Goal: Information Seeking & Learning: Learn about a topic

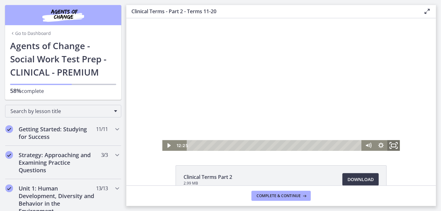
drag, startPoint x: 390, startPoint y: 143, endPoint x: 517, endPoint y: 186, distance: 134.0
click at [390, 143] on icon "Fullscreen" at bounding box center [392, 145] width 15 height 13
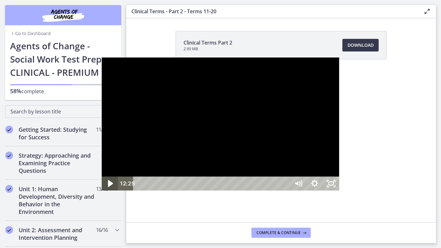
click at [108, 187] on icon "Play Video" at bounding box center [110, 183] width 5 height 7
click at [243, 190] on div "24:49" at bounding box center [212, 183] width 146 height 14
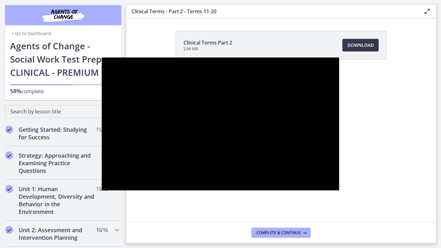
click at [339, 72] on div at bounding box center [221, 123] width 238 height 133
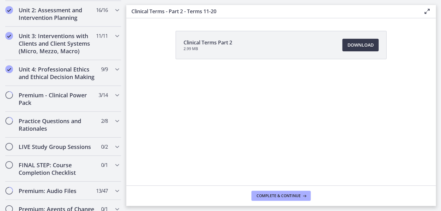
scroll to position [229, 0]
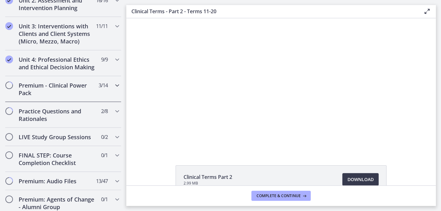
click at [113, 89] on icon "Chapters" at bounding box center [117, 86] width 8 height 8
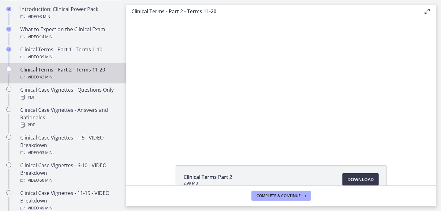
scroll to position [373, 0]
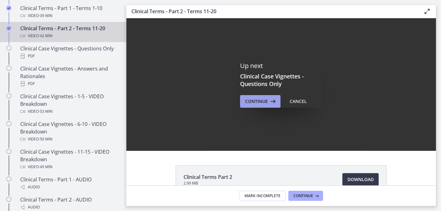
click at [262, 104] on span "Continue" at bounding box center [256, 102] width 23 height 8
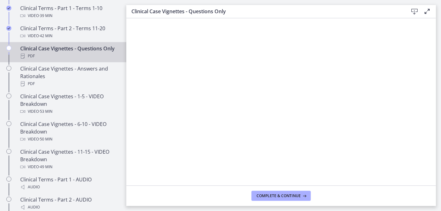
click at [425, 9] on icon at bounding box center [427, 12] width 8 height 8
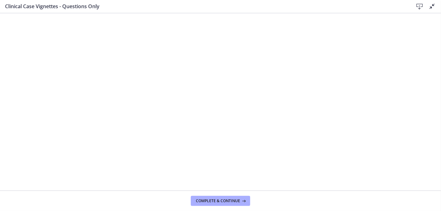
click at [431, 8] on icon at bounding box center [432, 7] width 8 height 8
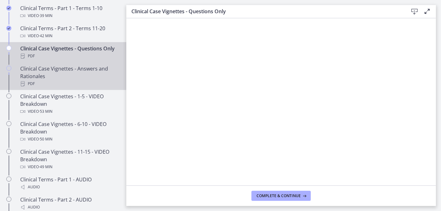
click at [54, 85] on div "Clinical Case Vignettes - Answers and Rationales PDF" at bounding box center [69, 76] width 98 height 23
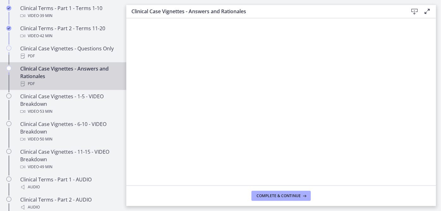
click at [425, 11] on icon at bounding box center [427, 12] width 8 height 8
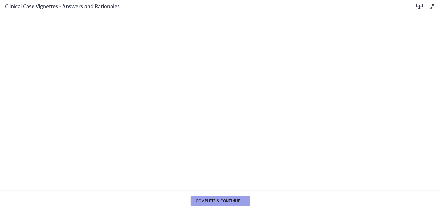
click at [236, 199] on span "Complete & continue" at bounding box center [218, 201] width 44 height 5
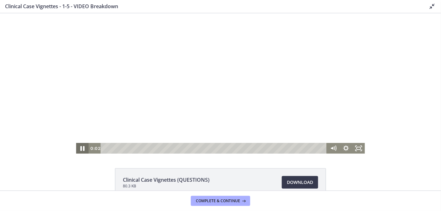
click at [84, 148] on icon "Pause" at bounding box center [82, 148] width 15 height 13
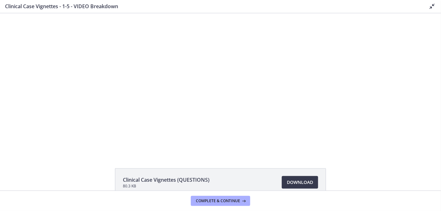
click at [429, 7] on icon at bounding box center [432, 7] width 8 height 8
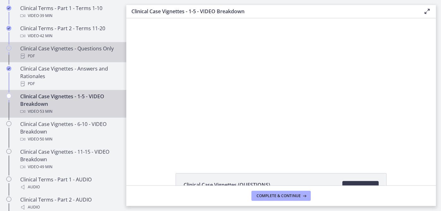
click at [61, 60] on div "PDF" at bounding box center [69, 56] width 98 height 8
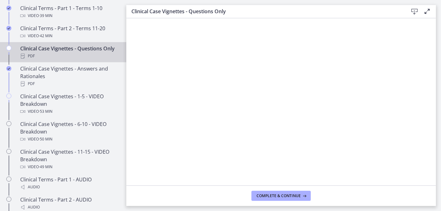
click at [427, 13] on icon at bounding box center [427, 12] width 8 height 8
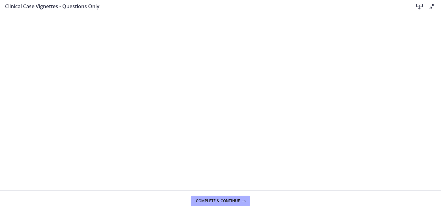
click at [431, 6] on icon at bounding box center [432, 7] width 8 height 8
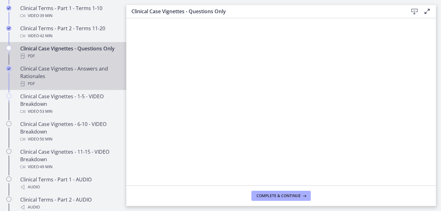
click at [53, 88] on div "Clinical Case Vignettes - Answers and Rationales PDF" at bounding box center [69, 76] width 98 height 23
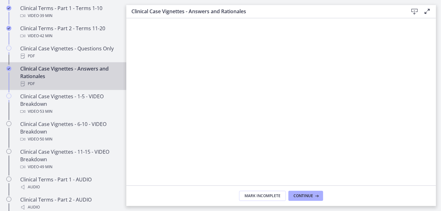
click at [426, 14] on icon at bounding box center [427, 12] width 8 height 8
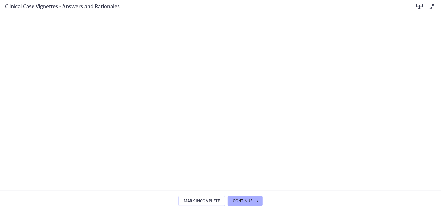
click at [434, 6] on icon at bounding box center [432, 7] width 8 height 8
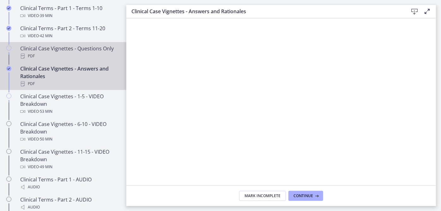
click at [66, 53] on div "Clinical Case Vignettes - Questions Only PDF" at bounding box center [69, 52] width 98 height 15
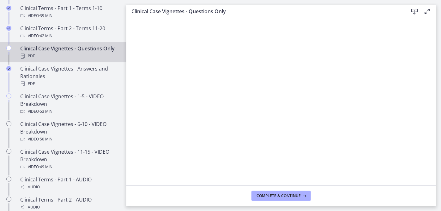
click at [69, 60] on div "PDF" at bounding box center [69, 56] width 98 height 8
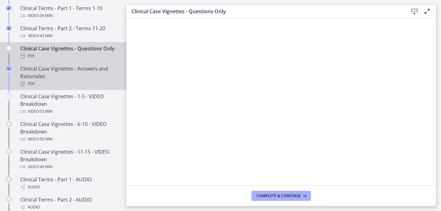
click at [56, 82] on div "Clinical Case Vignettes - Answers and Rationales PDF" at bounding box center [69, 76] width 98 height 23
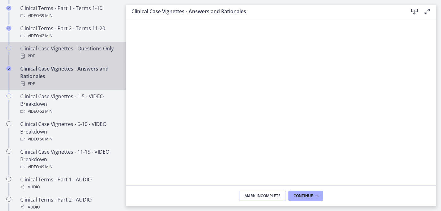
click at [44, 60] on div "PDF" at bounding box center [69, 56] width 98 height 8
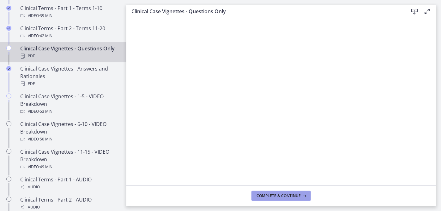
click at [287, 194] on span "Complete & continue" at bounding box center [278, 196] width 44 height 5
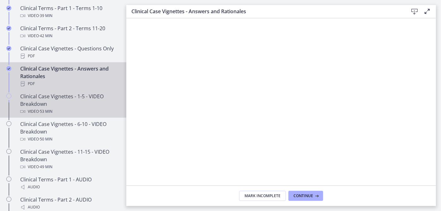
click at [91, 105] on div "Clinical Case Vignettes - 1-5 - VIDEO Breakdown Video · 53 min" at bounding box center [69, 104] width 98 height 23
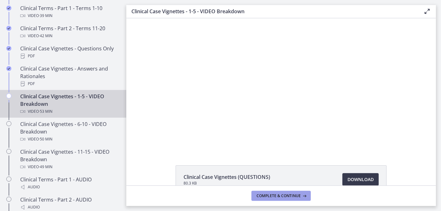
click at [294, 195] on span "Complete & continue" at bounding box center [278, 196] width 44 height 5
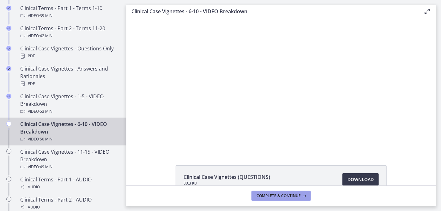
click at [287, 197] on span "Complete & continue" at bounding box center [278, 196] width 44 height 5
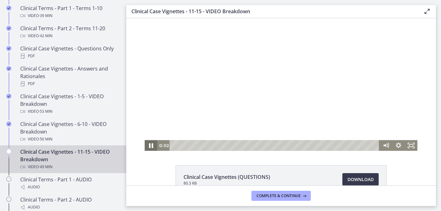
click at [150, 146] on icon "Pause" at bounding box center [151, 145] width 4 height 5
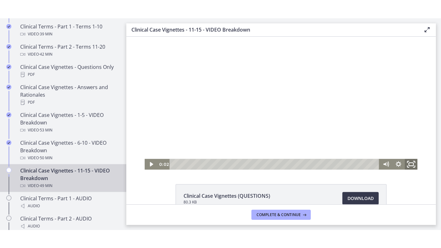
click at [411, 162] on icon "Fullscreen" at bounding box center [410, 163] width 15 height 13
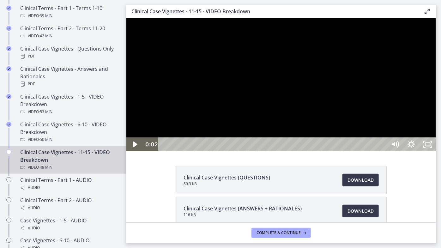
click at [265, 105] on div at bounding box center [280, 84] width 309 height 133
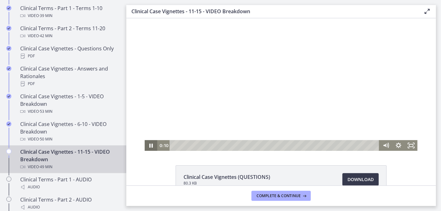
click at [150, 147] on icon "Pause" at bounding box center [150, 146] width 3 height 4
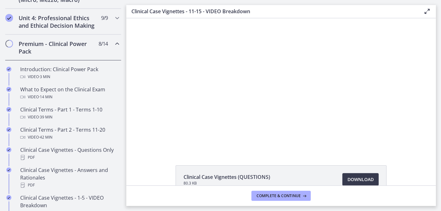
scroll to position [258, 0]
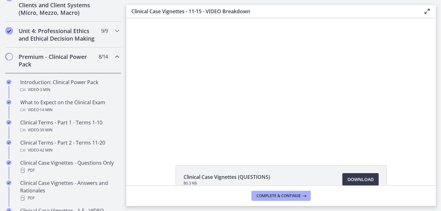
click at [113, 61] on icon "Chapters" at bounding box center [117, 57] width 8 height 8
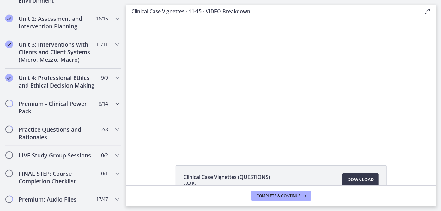
scroll to position [188, 0]
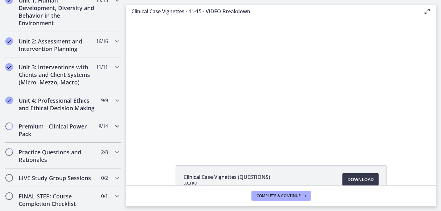
click at [113, 130] on icon "Chapters" at bounding box center [117, 127] width 8 height 8
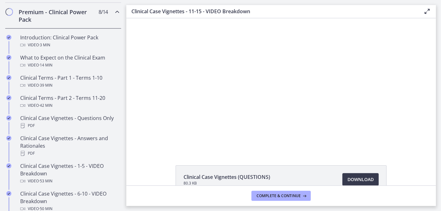
scroll to position [246, 0]
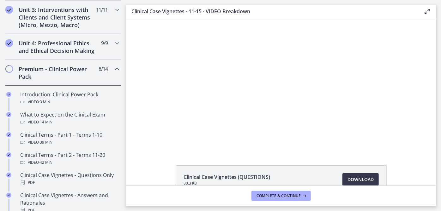
click at [113, 73] on icon "Chapters" at bounding box center [117, 69] width 8 height 8
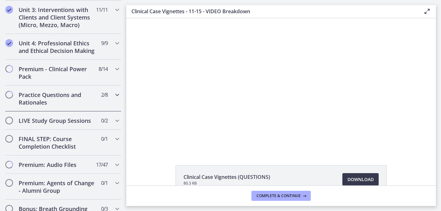
click at [113, 99] on icon "Chapters" at bounding box center [117, 95] width 8 height 8
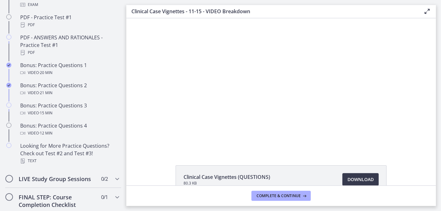
scroll to position [389, 0]
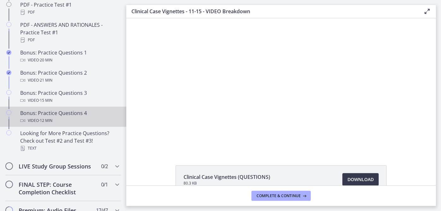
click at [52, 122] on div "Bonus: Practice Questions 4 Video · 12 min" at bounding box center [69, 117] width 98 height 15
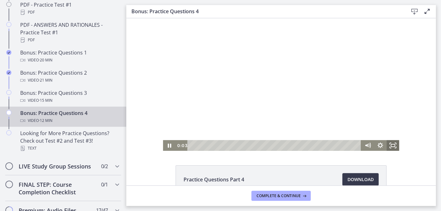
click at [393, 145] on icon "Fullscreen" at bounding box center [392, 145] width 13 height 11
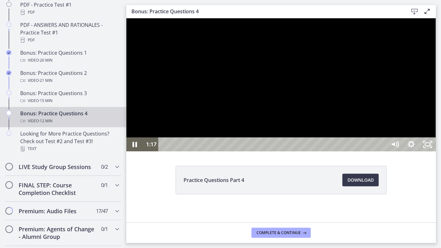
click at [308, 151] on div at bounding box center [280, 84] width 309 height 133
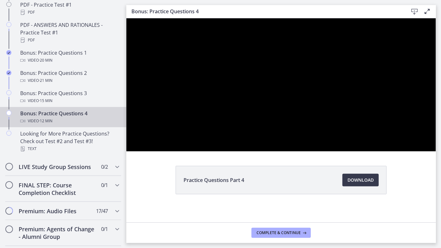
click at [306, 151] on div at bounding box center [280, 84] width 309 height 133
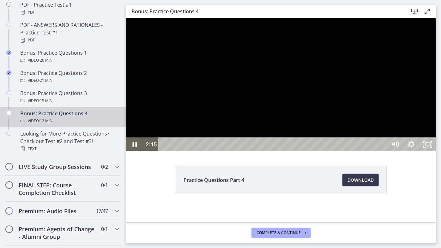
click at [343, 151] on div at bounding box center [280, 84] width 309 height 133
click at [135, 147] on icon "Play Video" at bounding box center [135, 143] width 5 height 7
click at [434, 151] on div at bounding box center [280, 84] width 309 height 133
click at [356, 151] on div at bounding box center [280, 84] width 309 height 133
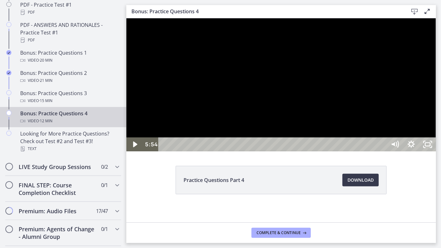
click at [313, 151] on div at bounding box center [280, 84] width 309 height 133
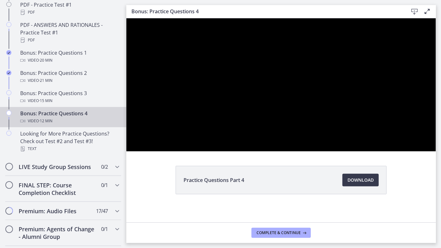
click at [435, 147] on div at bounding box center [280, 84] width 309 height 133
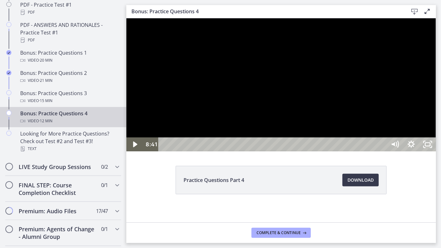
click at [357, 151] on div at bounding box center [280, 84] width 309 height 133
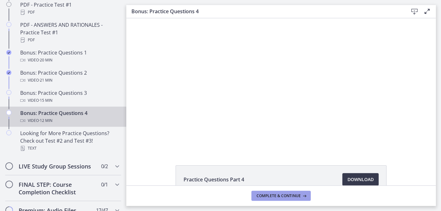
click at [272, 194] on span "Complete & continue" at bounding box center [278, 196] width 44 height 5
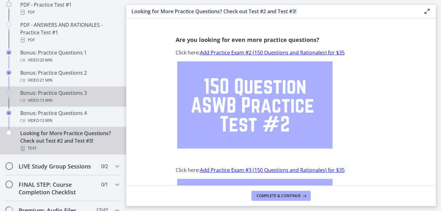
click at [46, 104] on span "· 15 min" at bounding box center [46, 101] width 14 height 8
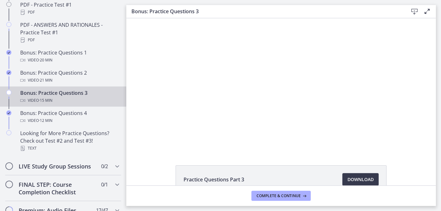
click at [425, 12] on icon at bounding box center [427, 12] width 8 height 8
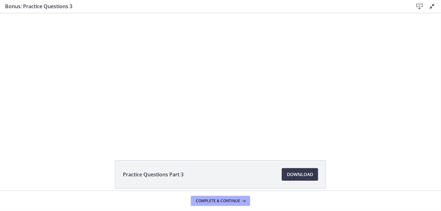
click at [431, 5] on icon at bounding box center [432, 7] width 8 height 8
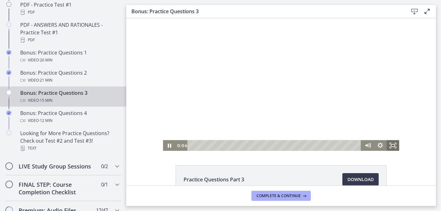
click at [390, 144] on rect "Fullscreen" at bounding box center [392, 145] width 4 height 3
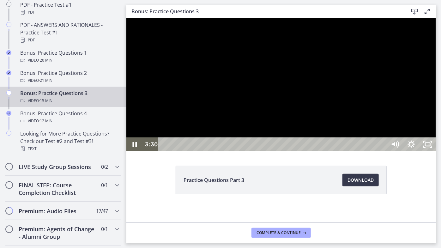
click at [396, 151] on div at bounding box center [280, 84] width 309 height 133
click at [392, 147] on div at bounding box center [280, 84] width 309 height 133
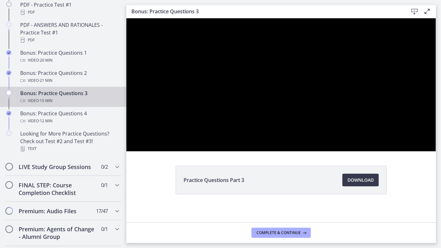
click at [358, 151] on div at bounding box center [280, 84] width 309 height 133
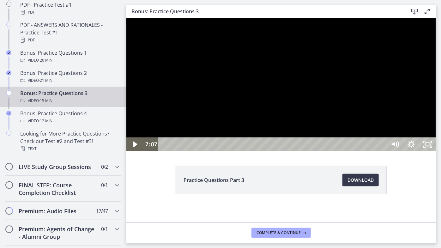
click at [367, 151] on div at bounding box center [280, 84] width 309 height 133
click at [368, 151] on div at bounding box center [280, 84] width 309 height 133
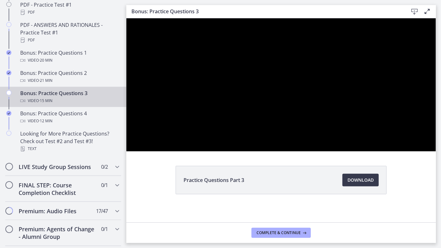
click at [435, 131] on div at bounding box center [280, 84] width 309 height 133
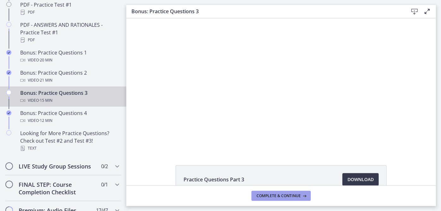
click at [278, 195] on span "Complete & continue" at bounding box center [278, 196] width 44 height 5
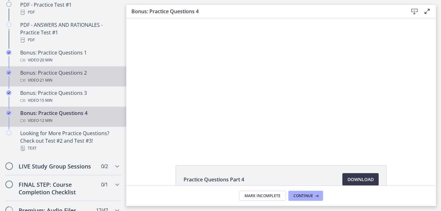
click at [54, 80] on div "Bonus: Practice Questions 2 Video · 21 min" at bounding box center [69, 76] width 98 height 15
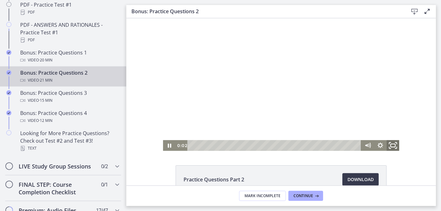
click at [394, 145] on icon "Fullscreen" at bounding box center [392, 145] width 15 height 13
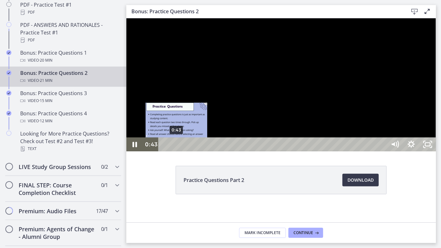
click at [176, 151] on div "0:43" at bounding box center [273, 144] width 218 height 14
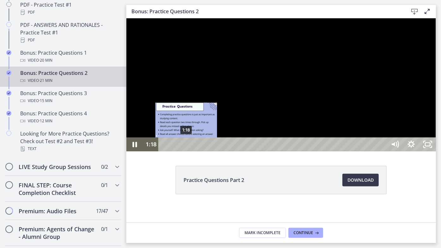
click at [186, 151] on div "1:18" at bounding box center [273, 144] width 218 height 14
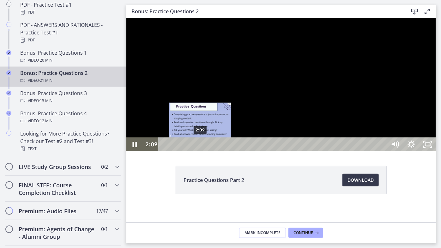
click at [200, 151] on div "2:09" at bounding box center [273, 144] width 218 height 14
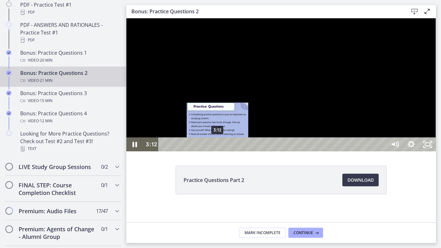
click at [217, 151] on div "3:12" at bounding box center [273, 144] width 218 height 14
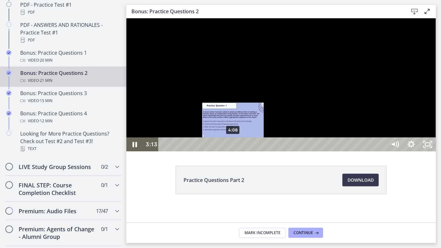
click at [234, 151] on div "4:08" at bounding box center [273, 144] width 218 height 14
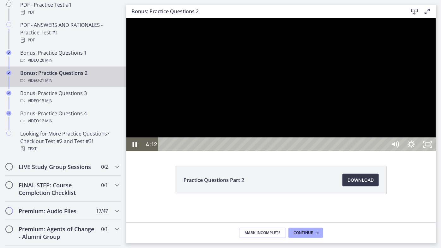
click at [388, 151] on div at bounding box center [280, 84] width 309 height 133
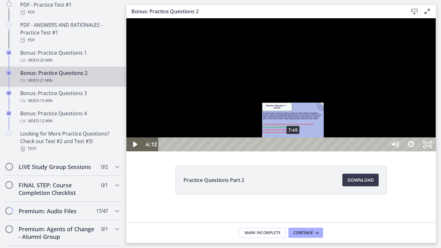
click at [293, 151] on div "7:45" at bounding box center [273, 144] width 218 height 14
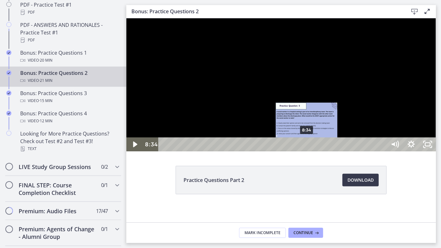
click at [306, 151] on div "8:34" at bounding box center [273, 144] width 218 height 14
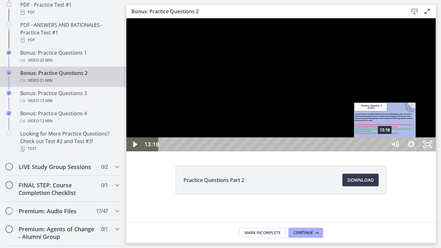
click at [382, 151] on div "13:18" at bounding box center [273, 144] width 218 height 14
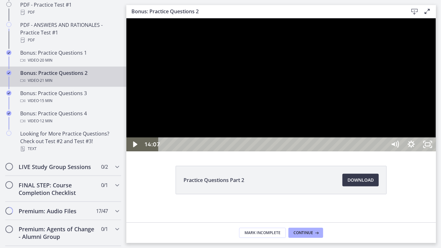
click at [382, 151] on div "18:25" at bounding box center [273, 144] width 218 height 14
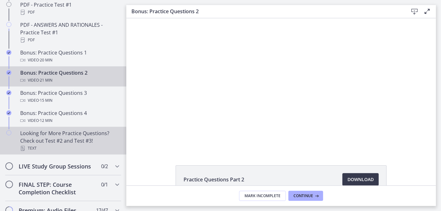
click at [66, 143] on div "Looking for More Practice Questions? Check out Test #2 and Test #3! Text" at bounding box center [69, 141] width 98 height 23
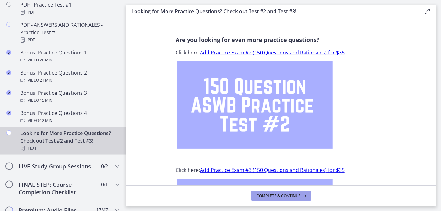
click at [294, 195] on span "Complete & continue" at bounding box center [278, 196] width 44 height 5
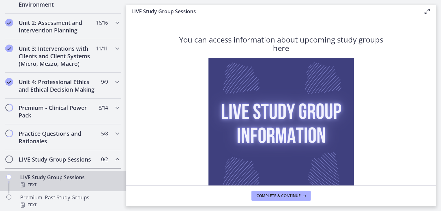
scroll to position [202, 0]
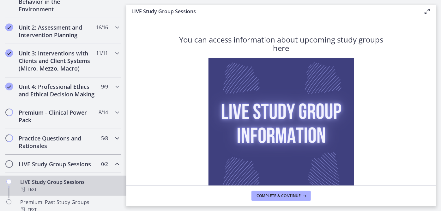
click at [113, 142] on icon "Chapters" at bounding box center [117, 139] width 8 height 8
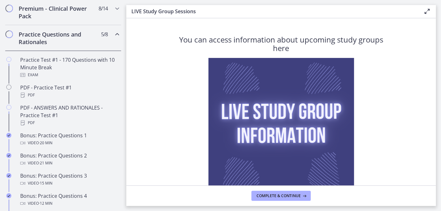
scroll to position [317, 0]
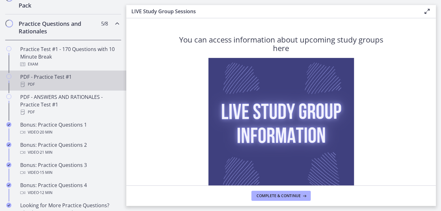
click at [61, 83] on div "PDF - Practice Test #1 PDF" at bounding box center [69, 80] width 98 height 15
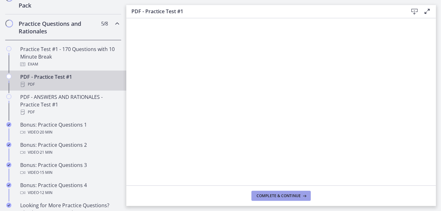
click at [286, 197] on span "Complete & continue" at bounding box center [278, 196] width 44 height 5
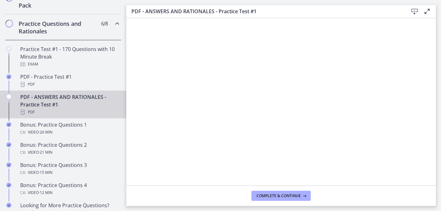
click at [77, 108] on div "PDF - ANSWERS AND RATIONALES - Practice Test #1 PDF" at bounding box center [69, 104] width 98 height 23
click at [291, 197] on span "Complete & continue" at bounding box center [278, 196] width 44 height 5
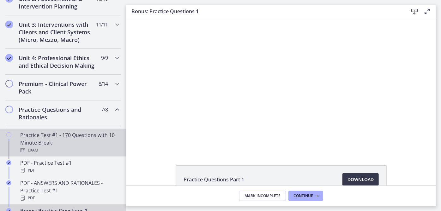
click at [105, 142] on div "Practice Test #1 - 170 Questions with 10 Minute Break Exam" at bounding box center [69, 143] width 98 height 23
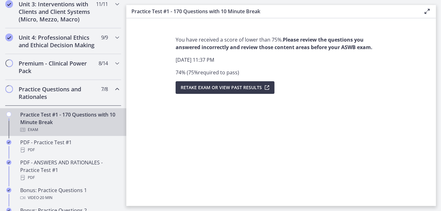
scroll to position [260, 0]
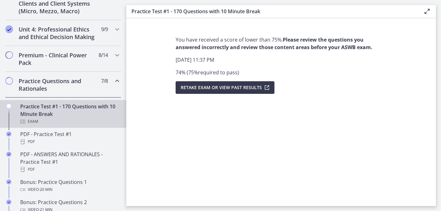
click at [115, 85] on icon "Chapters" at bounding box center [117, 81] width 8 height 8
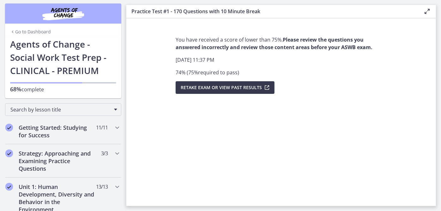
scroll to position [0, 0]
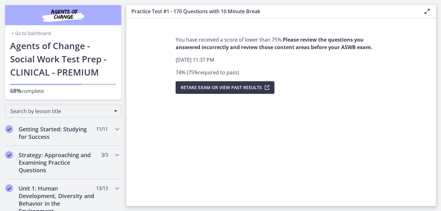
click at [25, 33] on link "Go to Dashboard" at bounding box center [30, 33] width 41 height 6
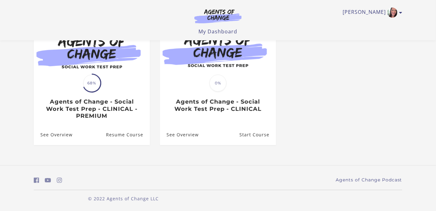
scroll to position [78, 0]
